Goal: Information Seeking & Learning: Learn about a topic

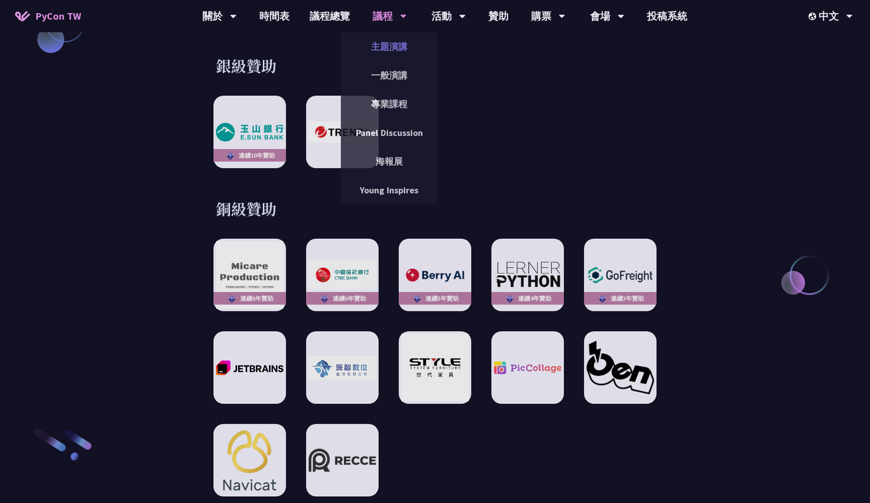
click at [377, 40] on link "主題演講" at bounding box center [389, 47] width 97 height 24
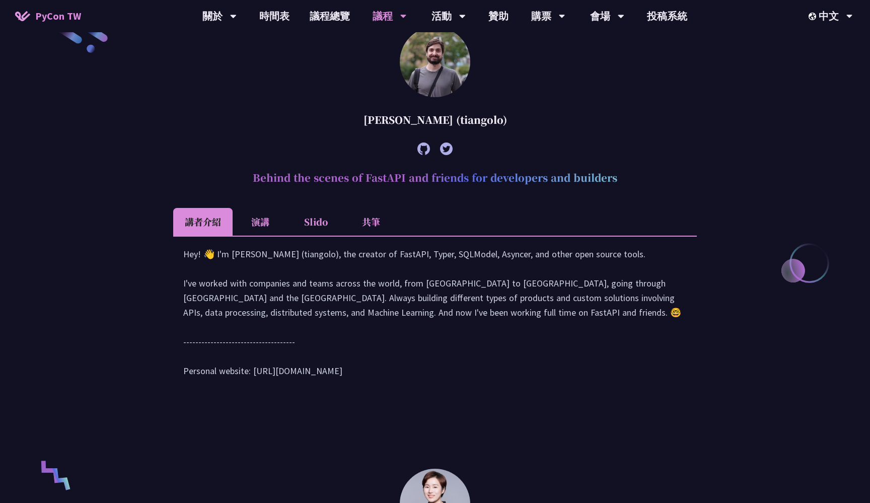
scroll to position [368, 0]
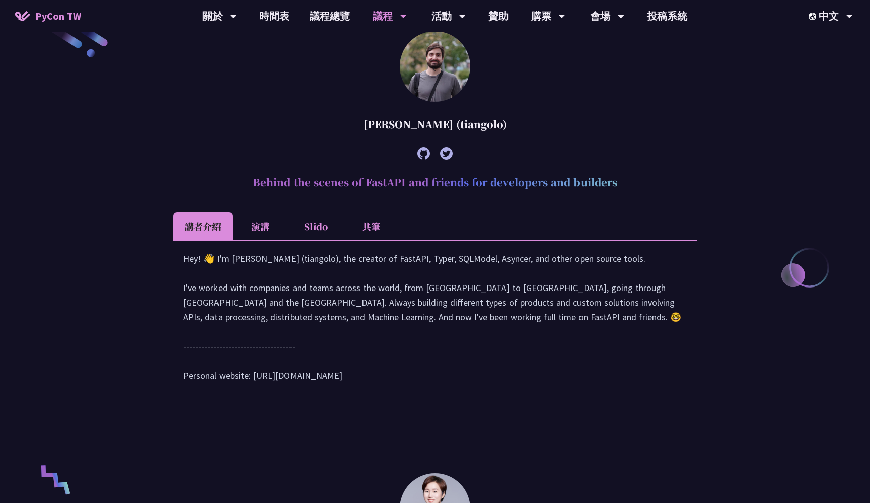
click at [270, 224] on li "演講" at bounding box center [260, 226] width 55 height 28
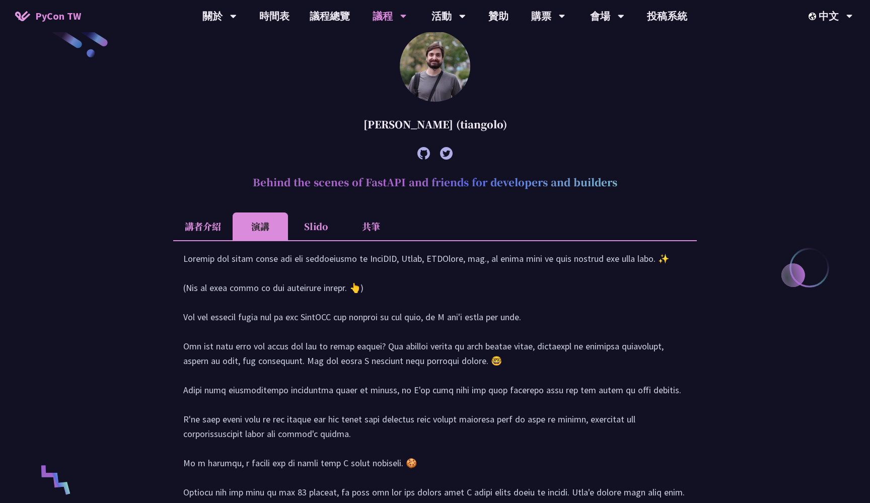
click at [352, 316] on div at bounding box center [434, 453] width 503 height 404
click at [329, 235] on li "Slido" at bounding box center [315, 226] width 55 height 28
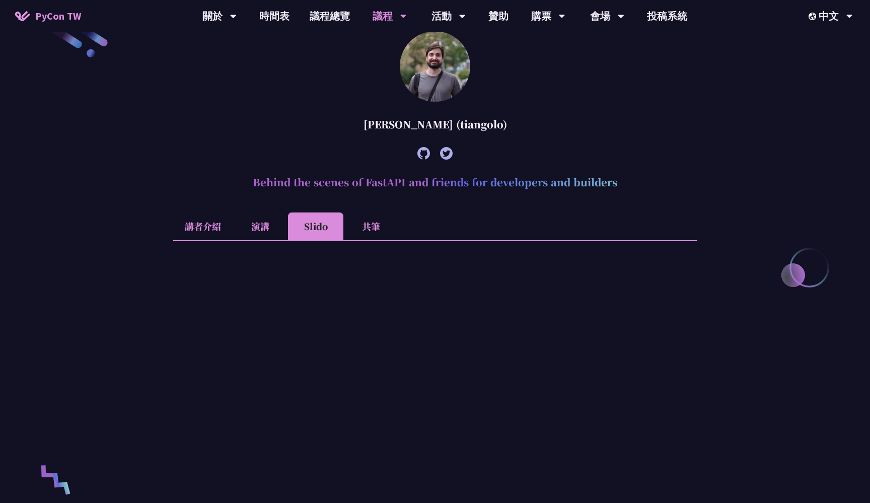
click at [221, 229] on li "講者介紹" at bounding box center [202, 226] width 59 height 28
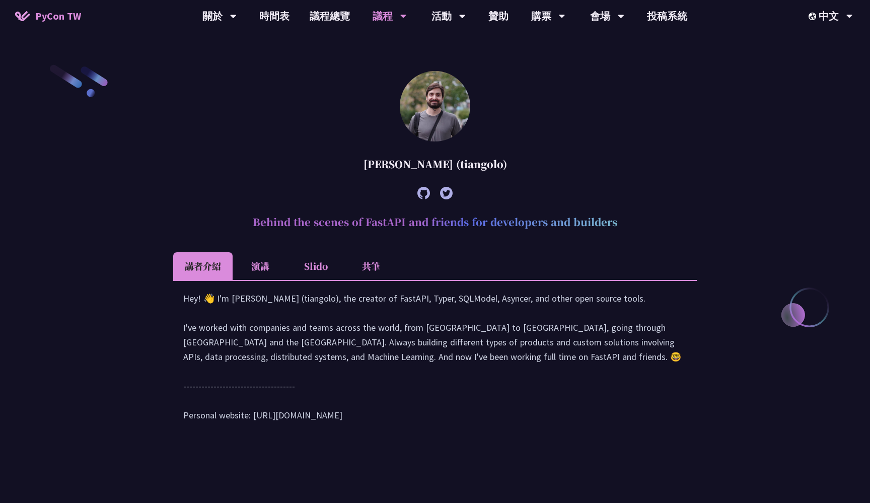
scroll to position [271, 0]
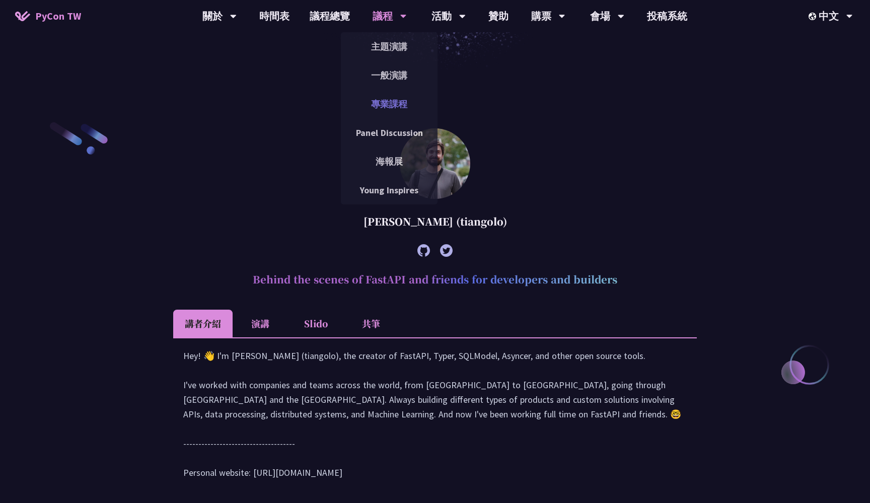
click at [390, 111] on link "專業課程" at bounding box center [389, 104] width 97 height 24
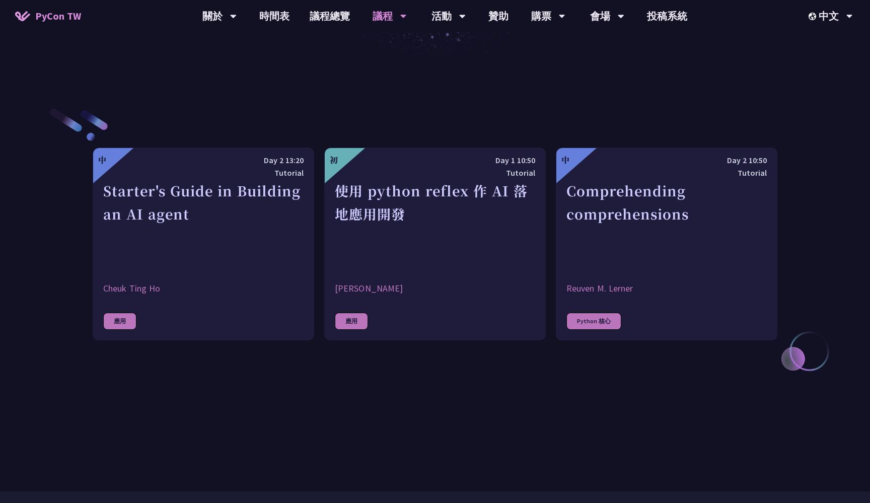
scroll to position [346, 0]
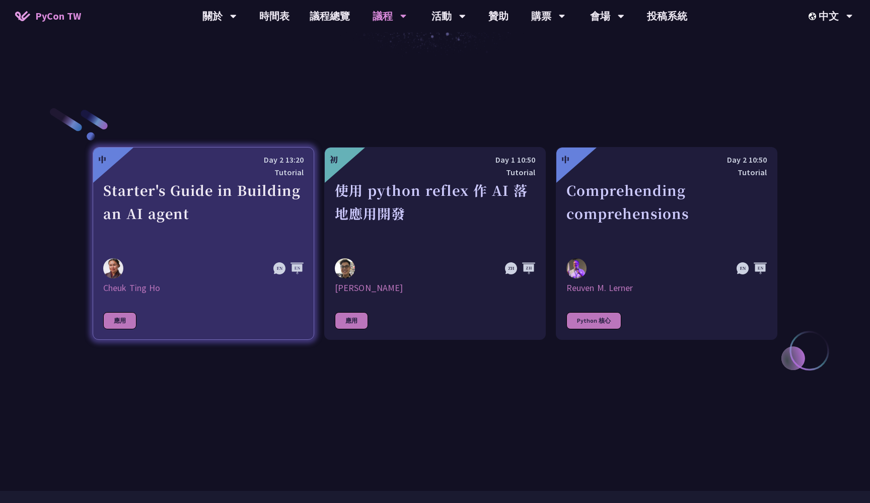
click at [234, 233] on div "Starter's Guide in Building an AI agent" at bounding box center [203, 213] width 200 height 69
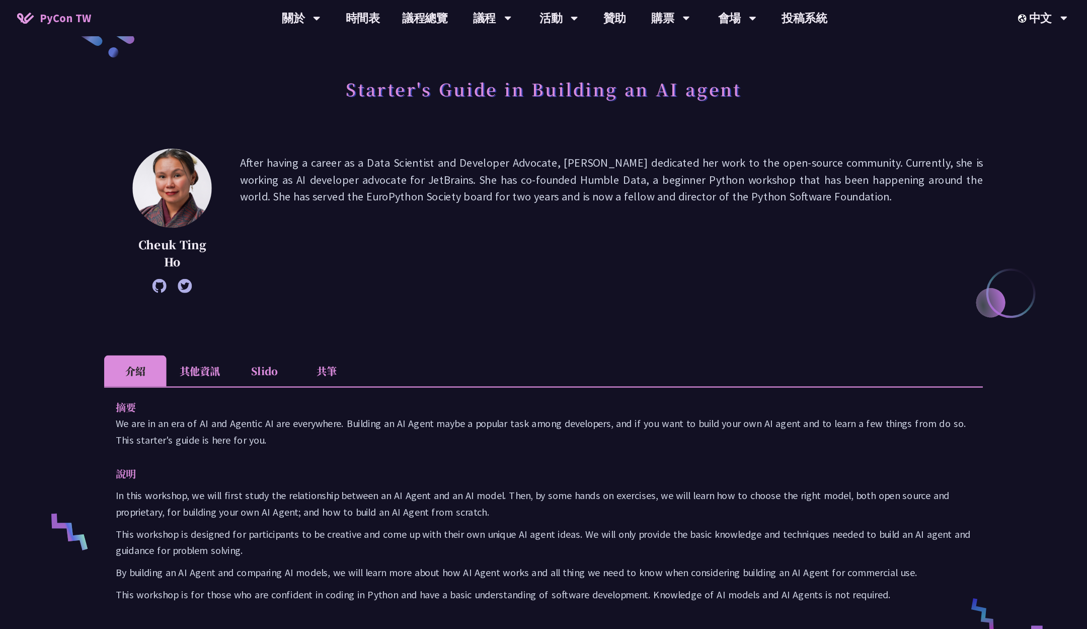
scroll to position [37, 0]
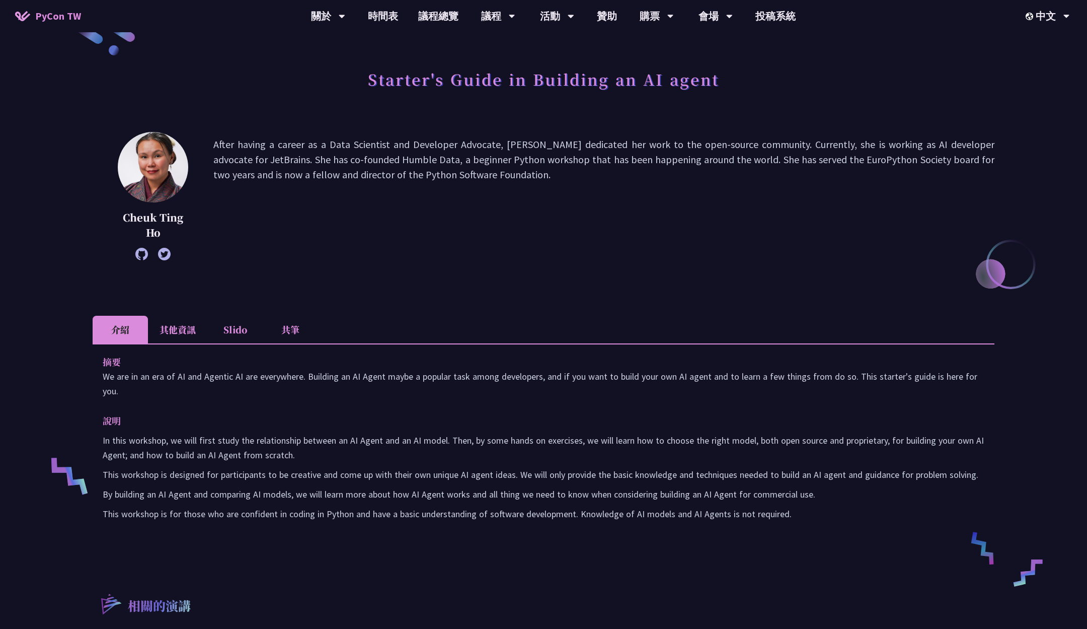
scroll to position [345, 0]
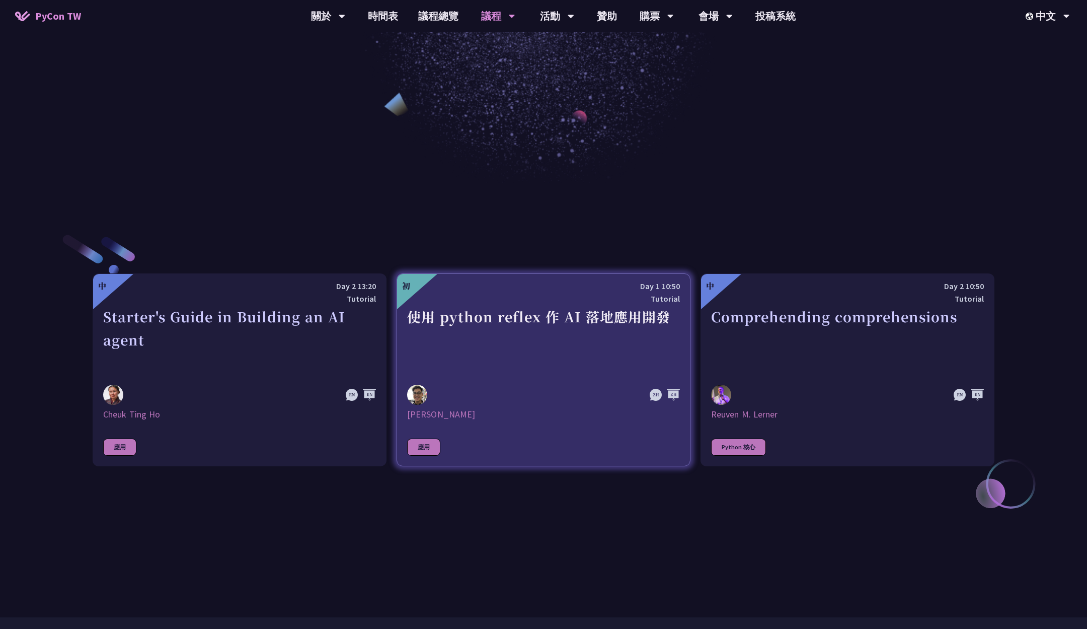
click at [498, 335] on div "使用 python reflex 作 AI 落地應用開發" at bounding box center [543, 339] width 273 height 69
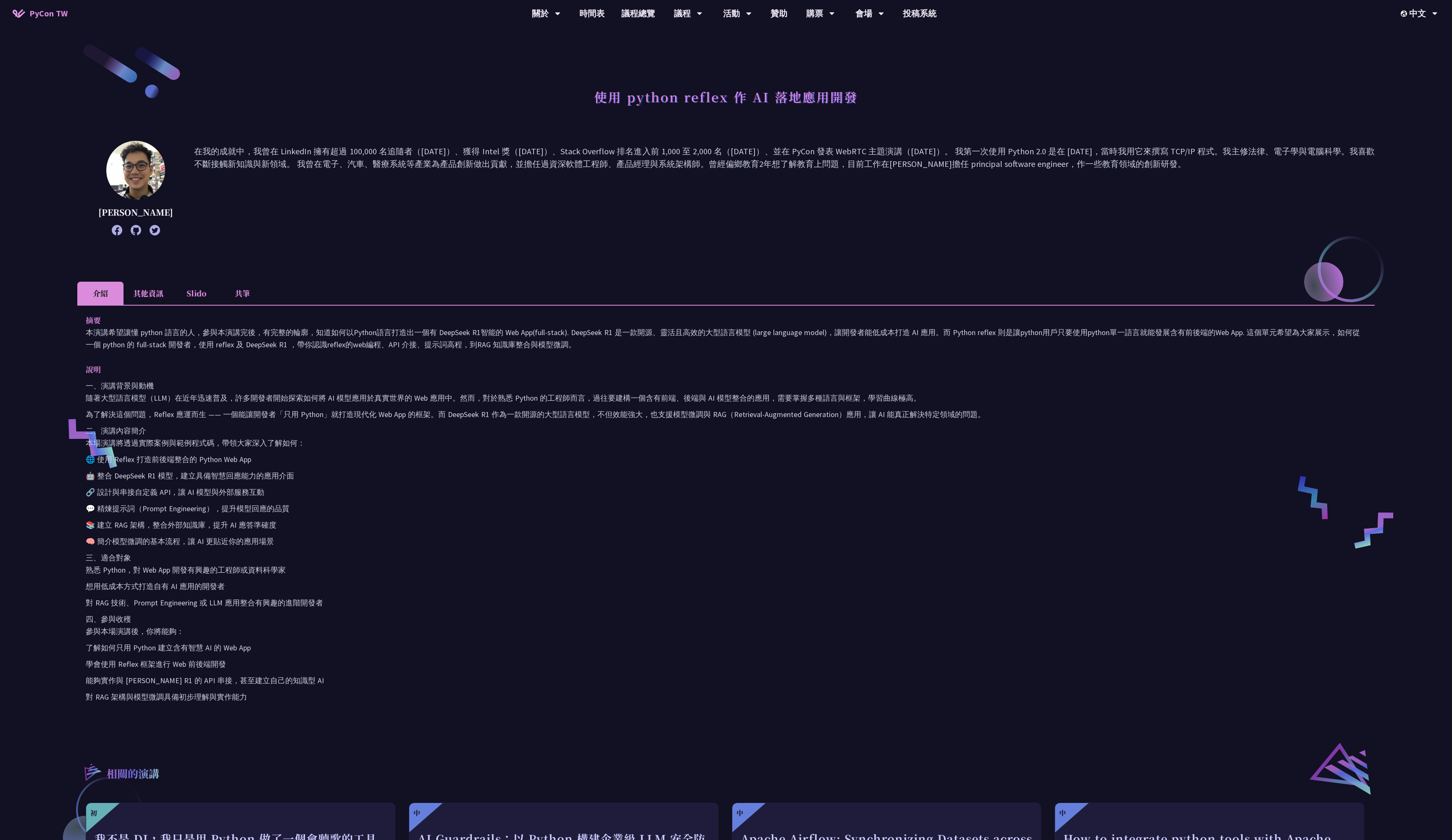
scroll to position [289, 0]
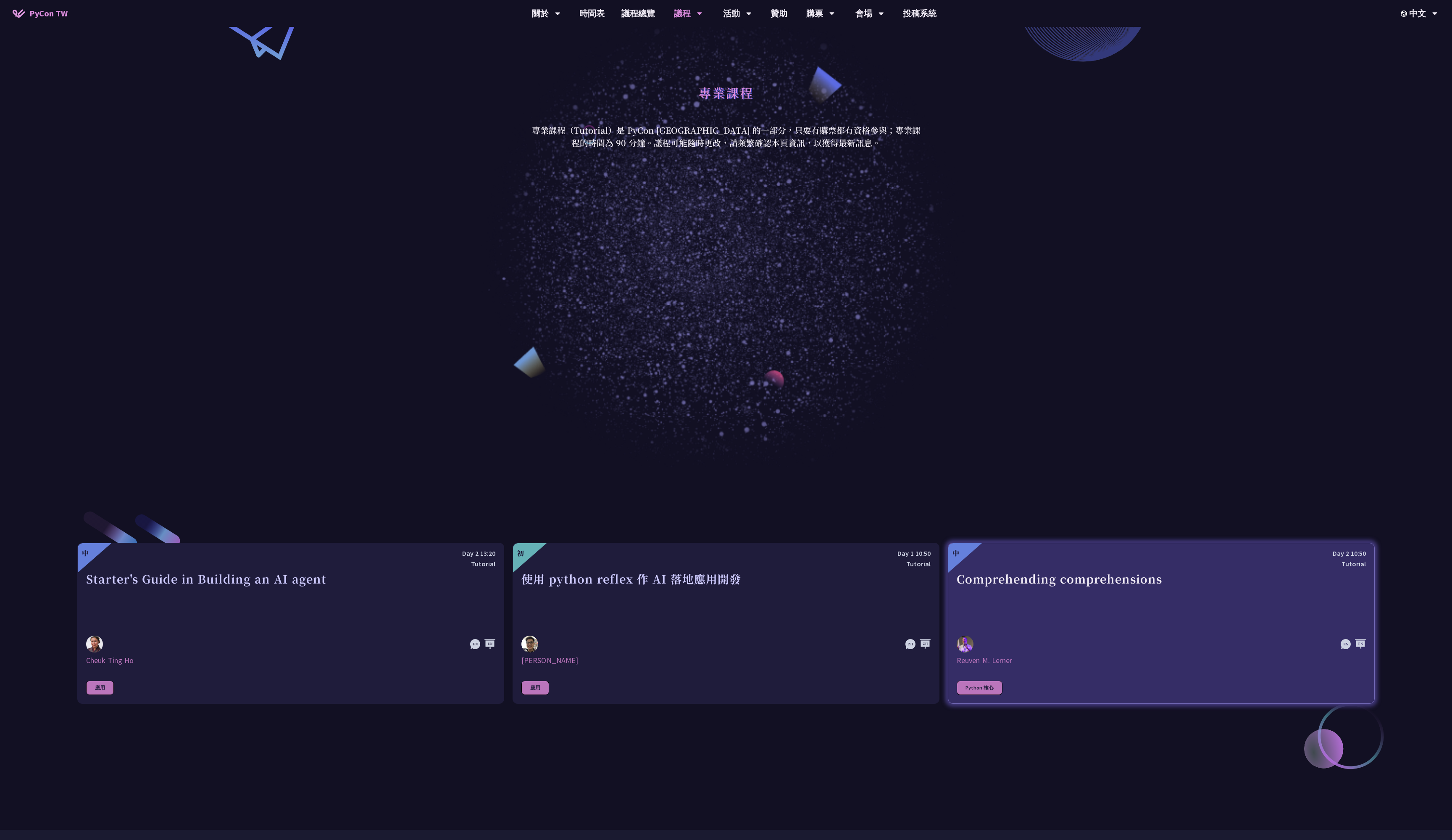
click at [726, 419] on div "Day 2 10:50" at bounding box center [1161, 553] width 409 height 11
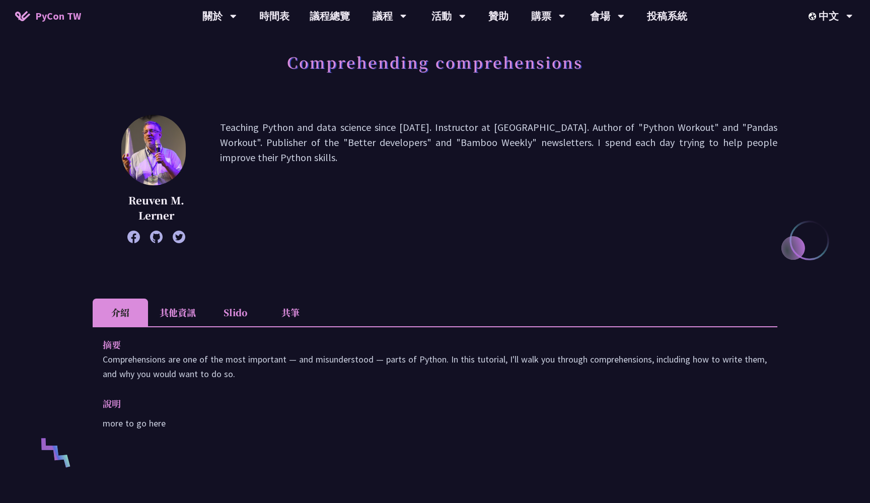
scroll to position [51, 0]
